Goal: Check status: Check status

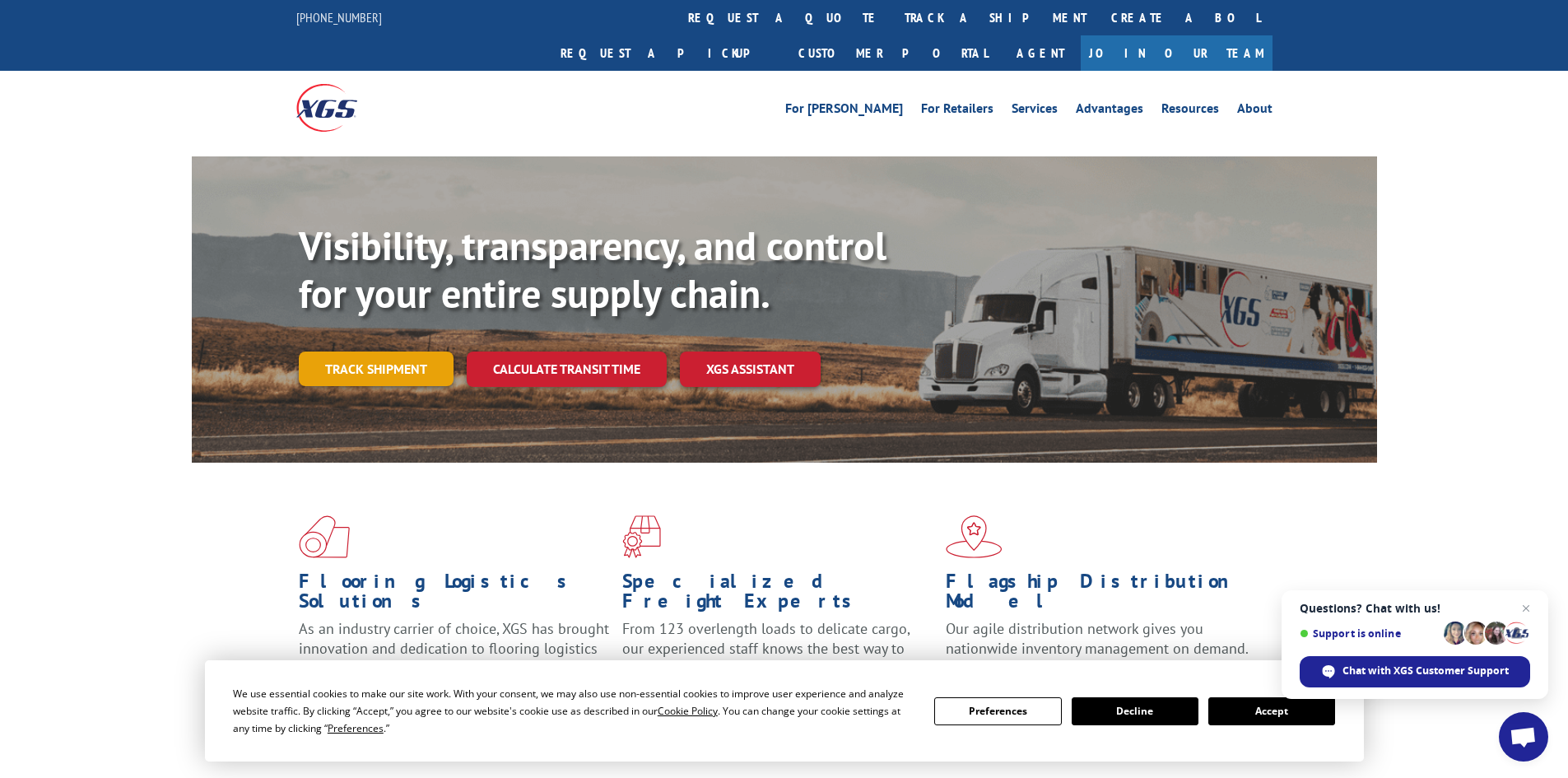
click at [416, 352] on link "Track shipment" at bounding box center [376, 369] width 155 height 35
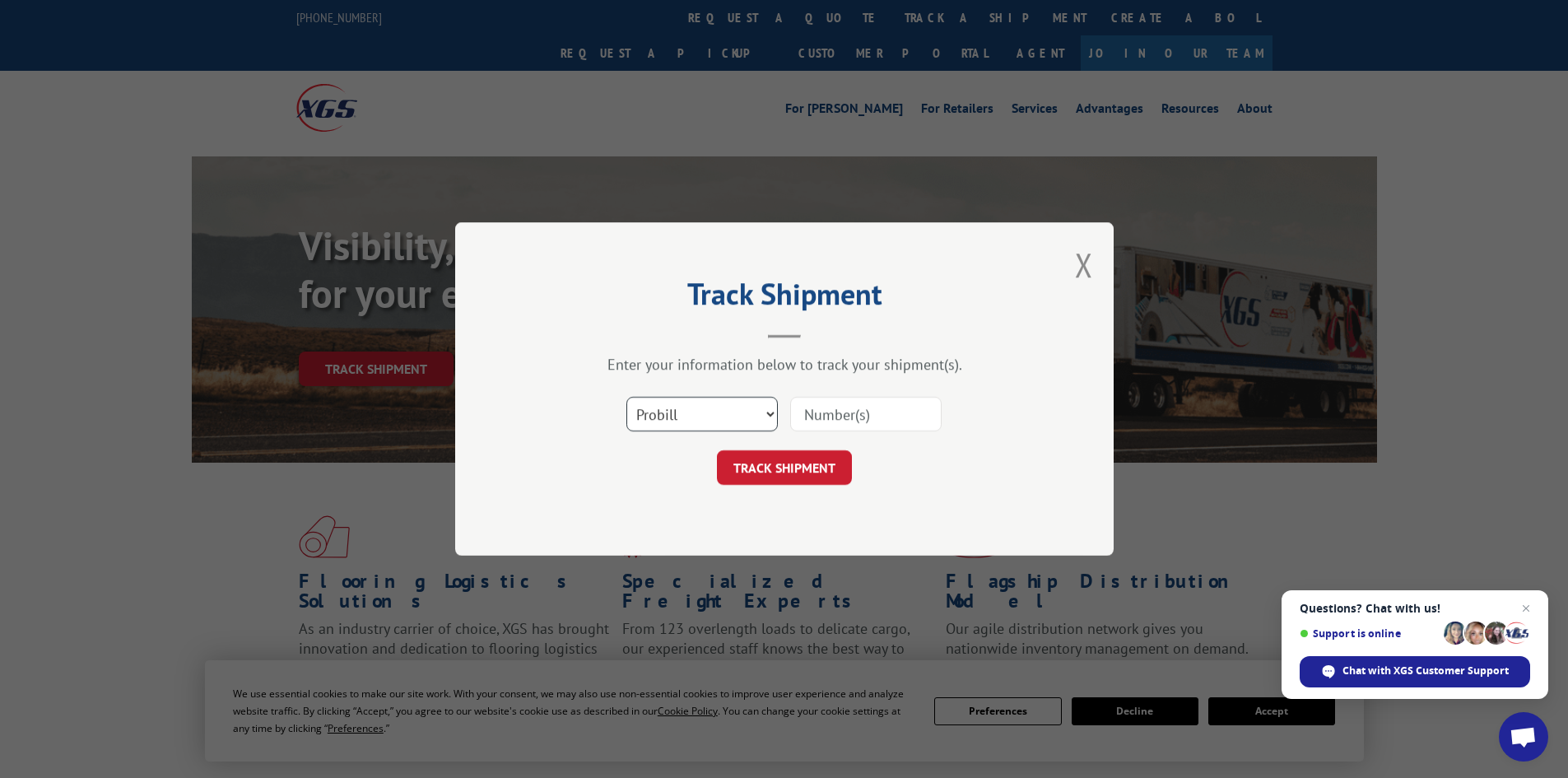
click at [767, 413] on select "Select category... Probill BOL PO" at bounding box center [702, 414] width 152 height 35
select select "bol"
click at [627, 396] on select "Select category... Probill BOL PO" at bounding box center [702, 414] width 152 height 35
click at [837, 418] on input at bounding box center [865, 414] width 152 height 35
type input "519019"
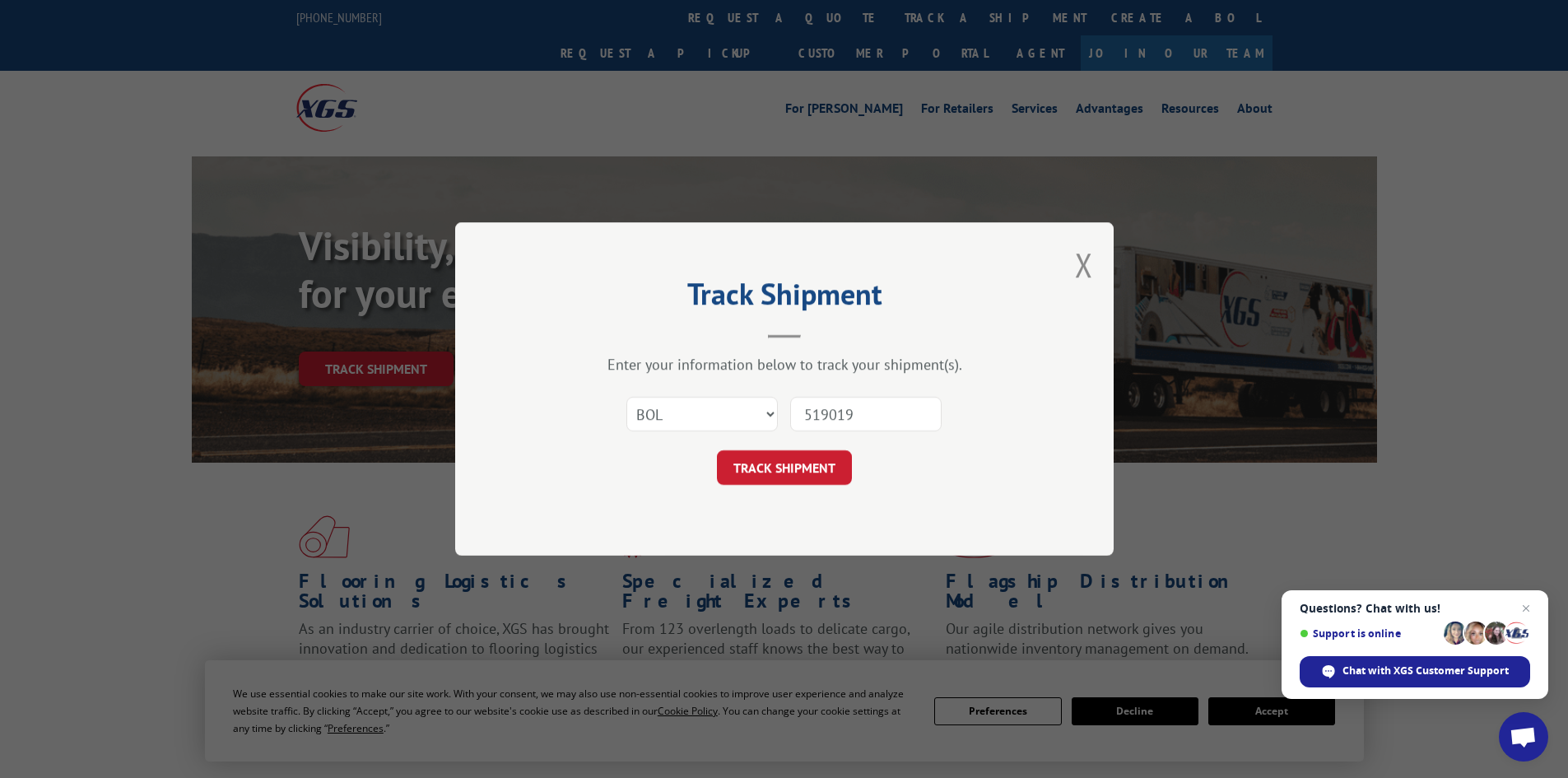
click at [717, 450] on button "TRACK SHIPMENT" at bounding box center [784, 468] width 135 height 35
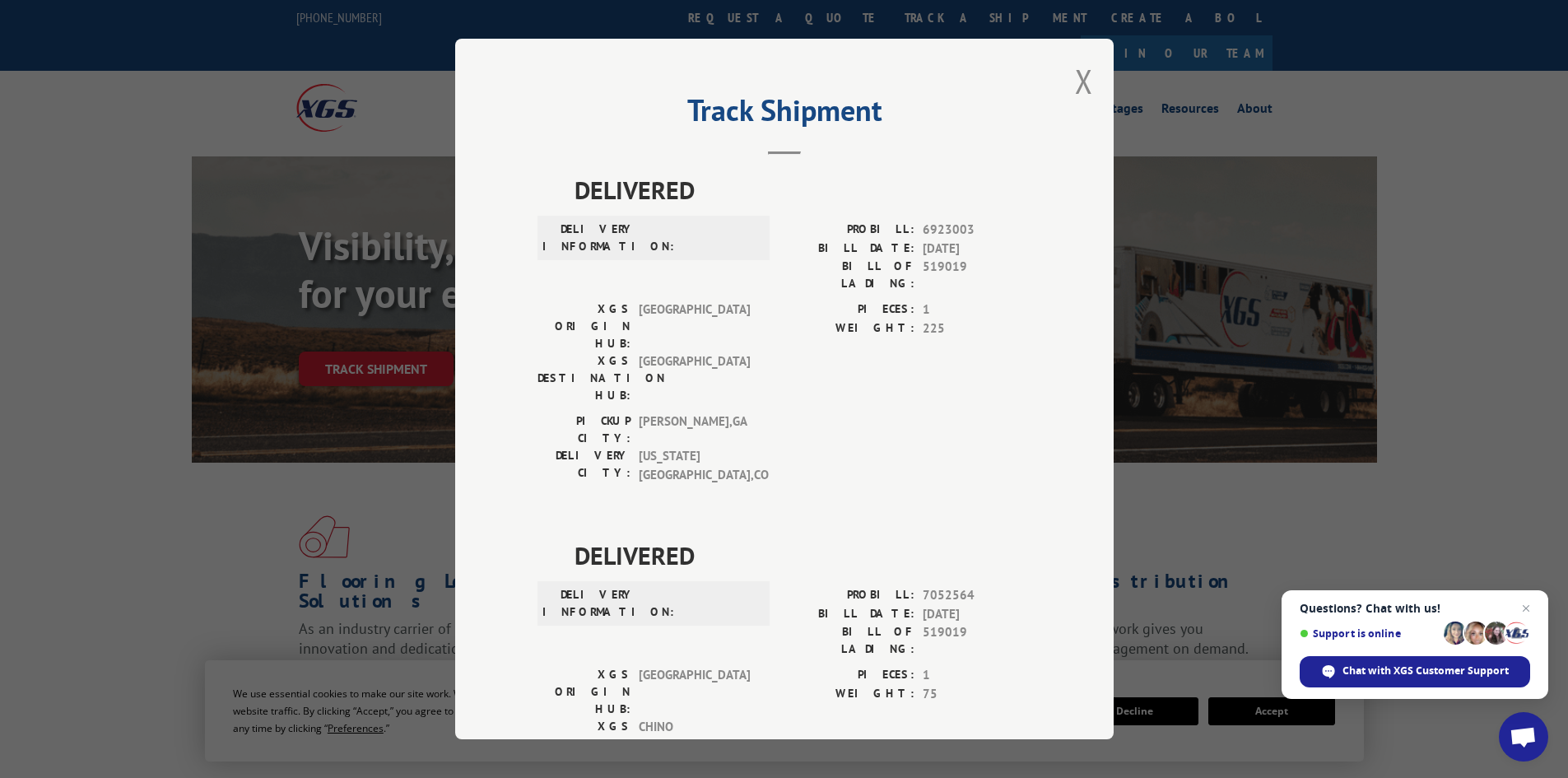
drag, startPoint x: 825, startPoint y: 236, endPoint x: 777, endPoint y: 159, distance: 90.7
click at [777, 159] on div "Track Shipment DELIVERED DELIVERY INFORMATION: PROBILL: 6923003 BILL DATE: [DAT…" at bounding box center [784, 389] width 658 height 700
drag, startPoint x: 489, startPoint y: 85, endPoint x: 931, endPoint y: 86, distance: 442.0
click at [931, 86] on div "Track Shipment DELIVERED DELIVERY INFORMATION: PROBILL: 6923003 BILL DATE: [DAT…" at bounding box center [784, 389] width 658 height 700
click at [1077, 79] on button "Close modal" at bounding box center [1084, 81] width 18 height 44
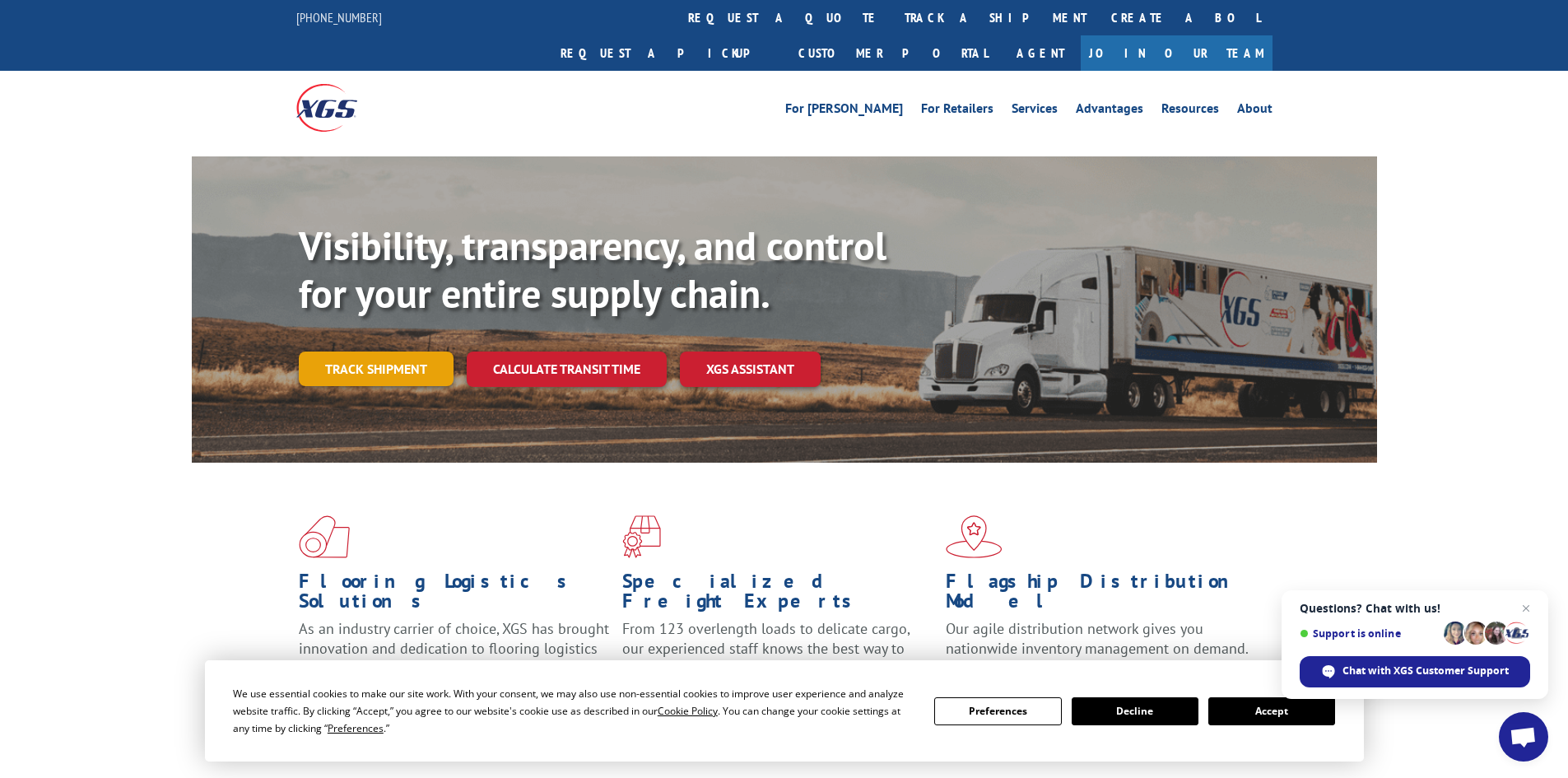
click at [373, 352] on link "Track shipment" at bounding box center [376, 369] width 155 height 35
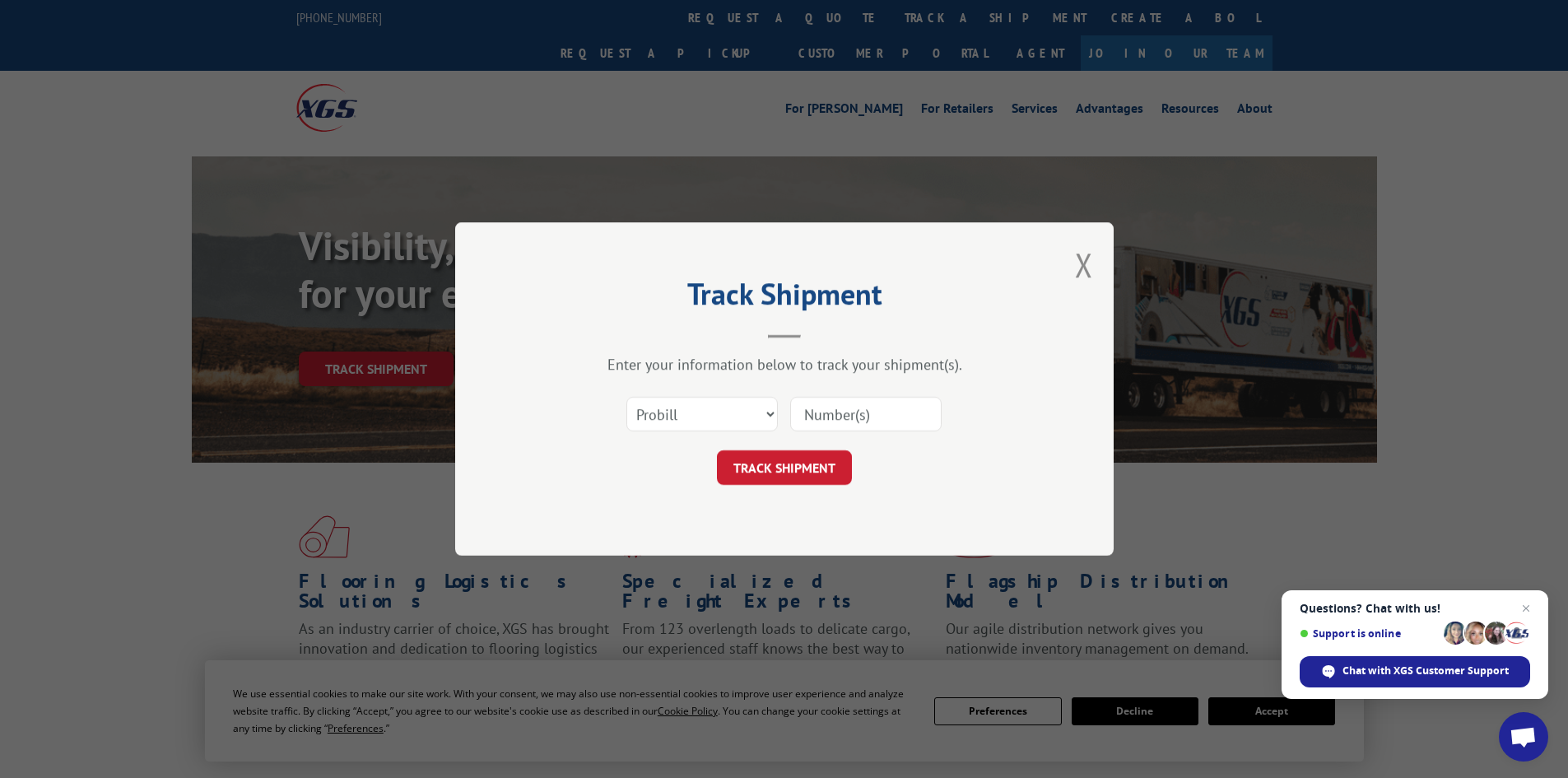
click at [779, 414] on div "Select category... Probill BOL PO" at bounding box center [784, 414] width 494 height 55
drag, startPoint x: 768, startPoint y: 411, endPoint x: 754, endPoint y: 412, distance: 14.0
click at [768, 411] on select "Select category... Probill BOL PO" at bounding box center [702, 414] width 152 height 35
select select "bol"
click at [627, 396] on select "Select category... Probill BOL PO" at bounding box center [702, 414] width 152 height 35
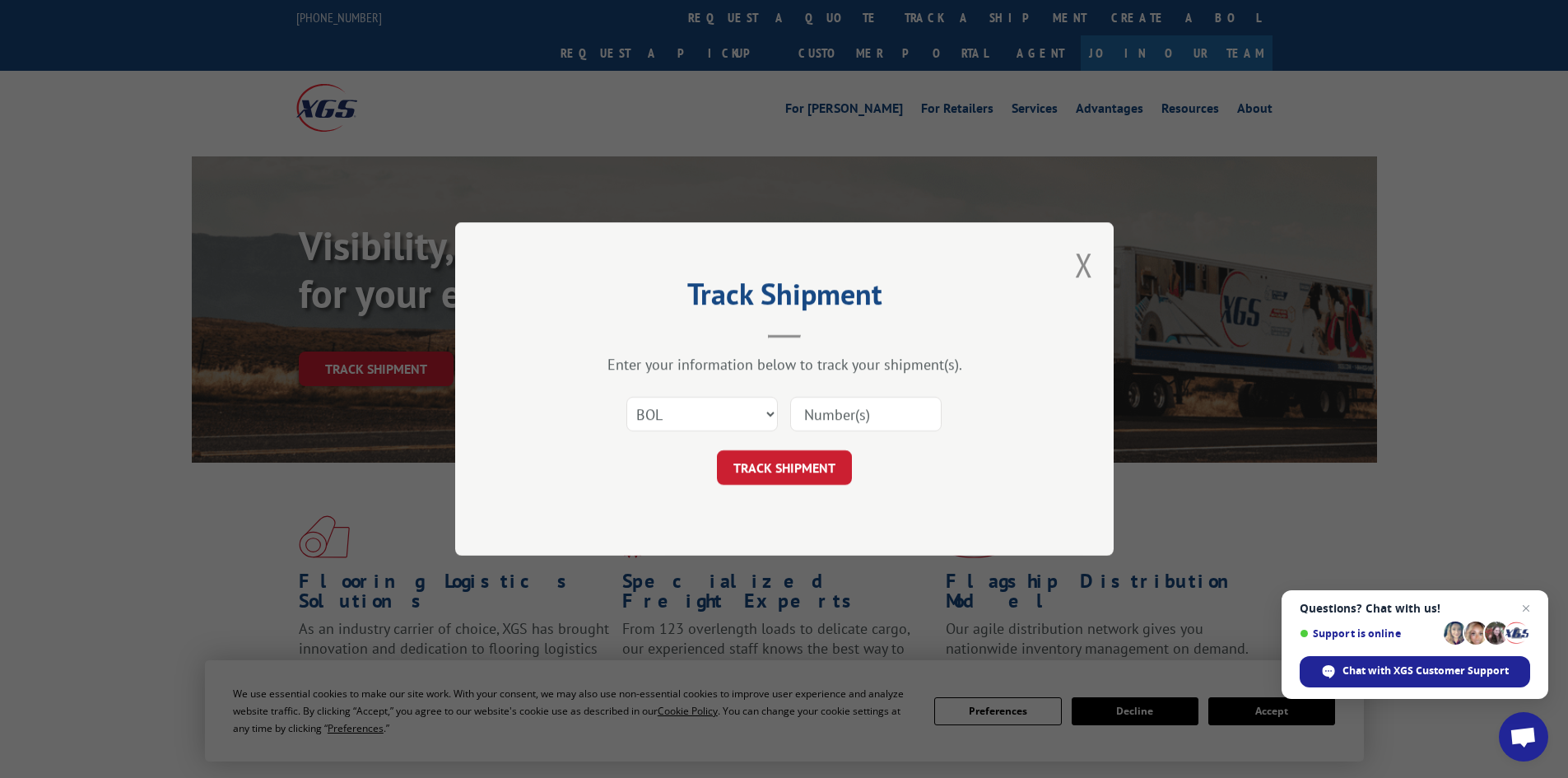
click at [878, 419] on input at bounding box center [865, 414] width 152 height 35
click at [828, 411] on input "519019" at bounding box center [865, 414] width 152 height 35
type input "5195019"
click at [806, 468] on button "TRACK SHIPMENT" at bounding box center [784, 468] width 135 height 35
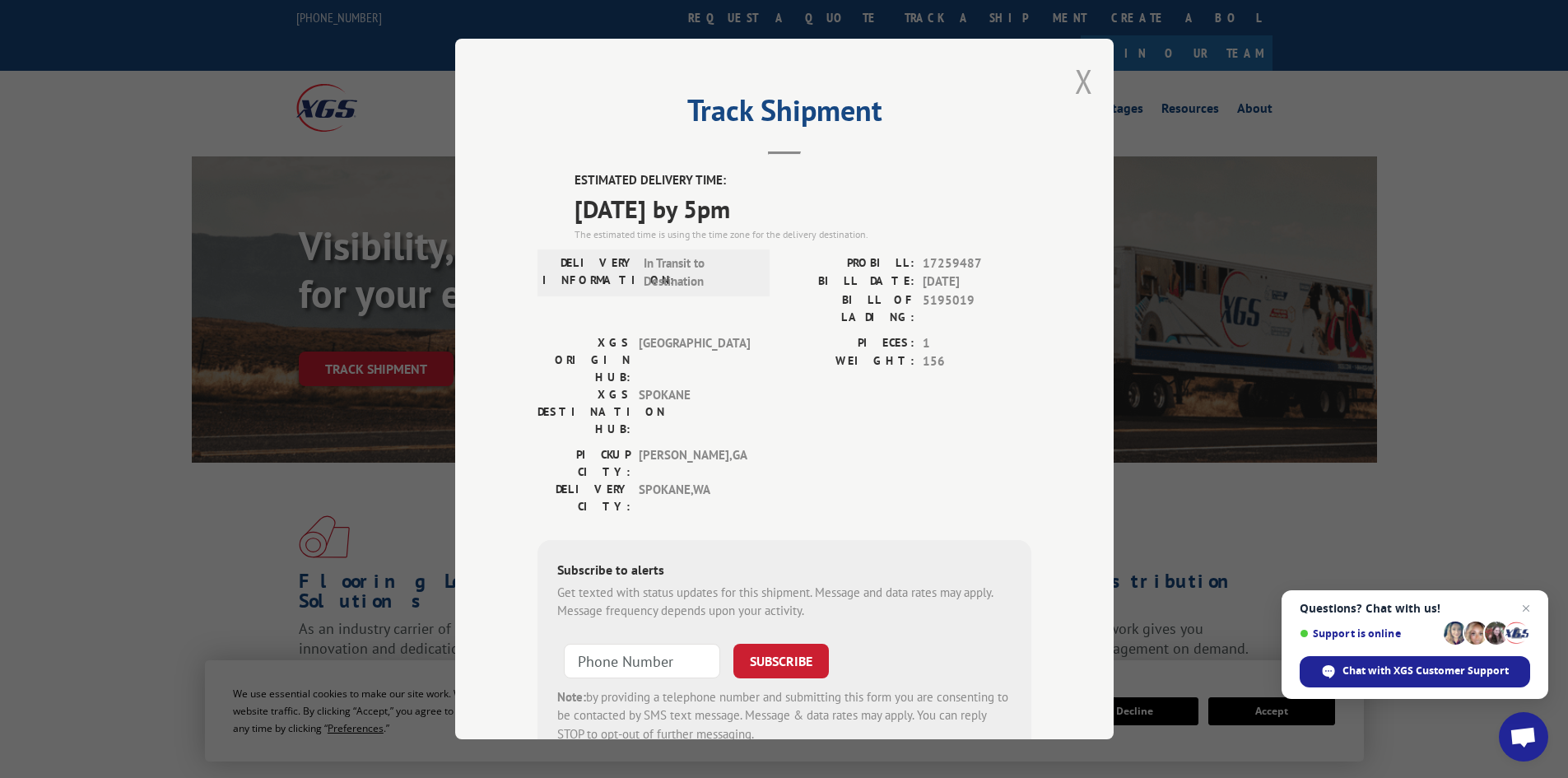
click at [1076, 87] on button "Close modal" at bounding box center [1084, 81] width 18 height 44
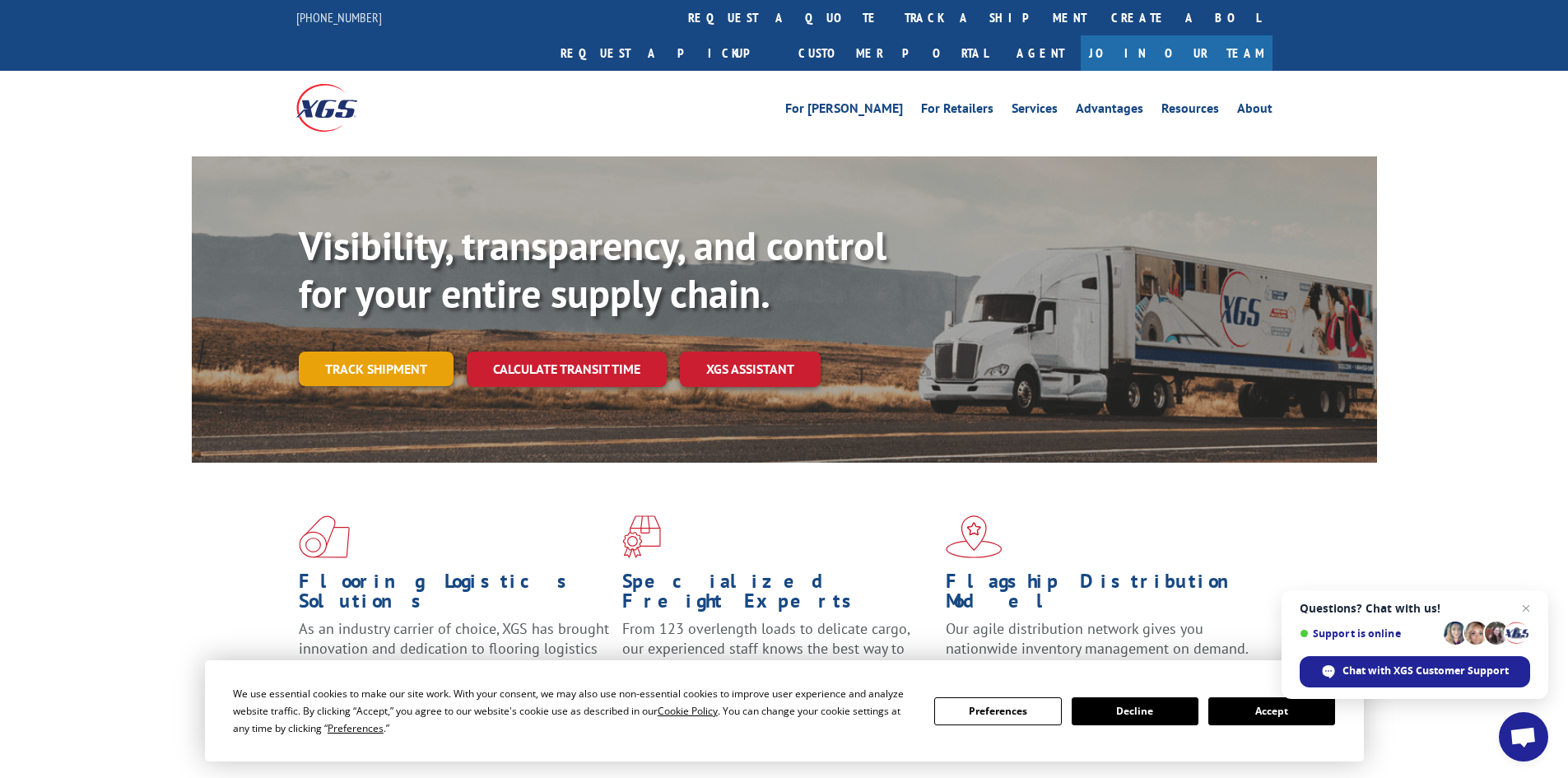
click at [358, 352] on link "Track shipment" at bounding box center [376, 369] width 155 height 35
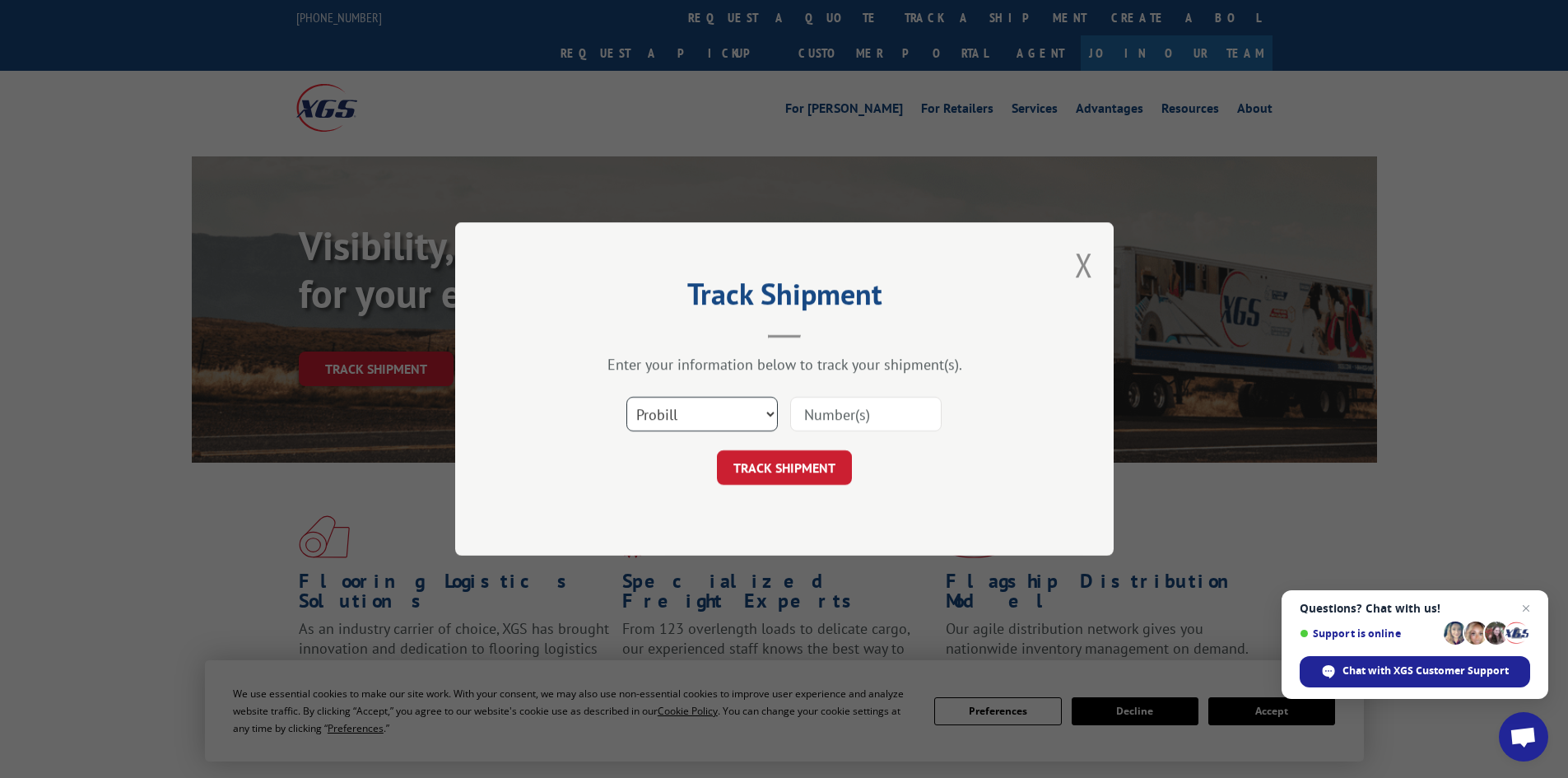
click at [767, 414] on select "Select category... Probill BOL PO" at bounding box center [702, 414] width 152 height 35
select select "bol"
click at [627, 396] on select "Select category... Probill BOL PO" at bounding box center [702, 414] width 152 height 35
click at [883, 412] on input at bounding box center [865, 414] width 152 height 35
type input "5195304"
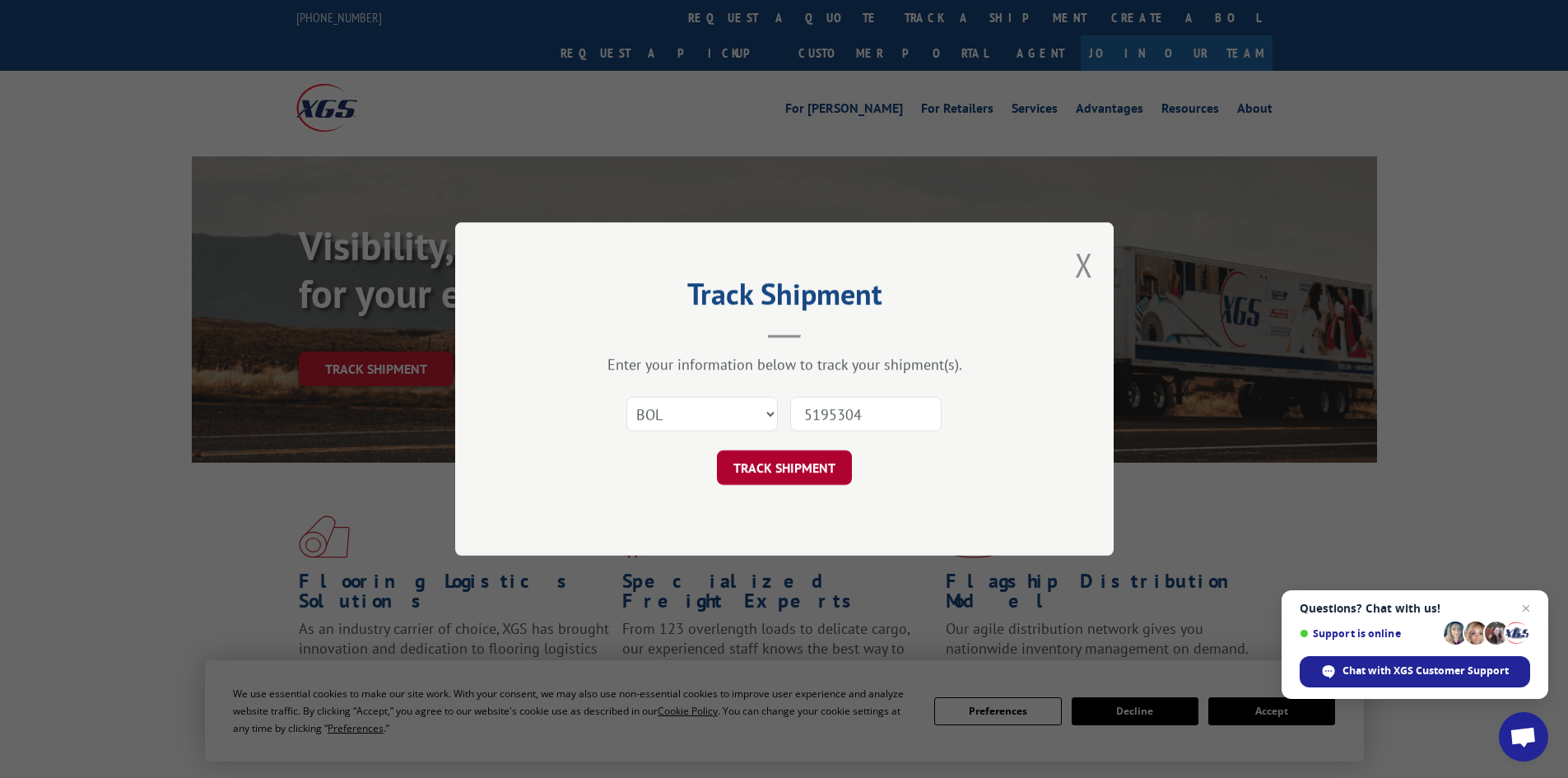
click at [824, 463] on button "TRACK SHIPMENT" at bounding box center [784, 468] width 135 height 35
